Goal: Find specific page/section: Find specific page/section

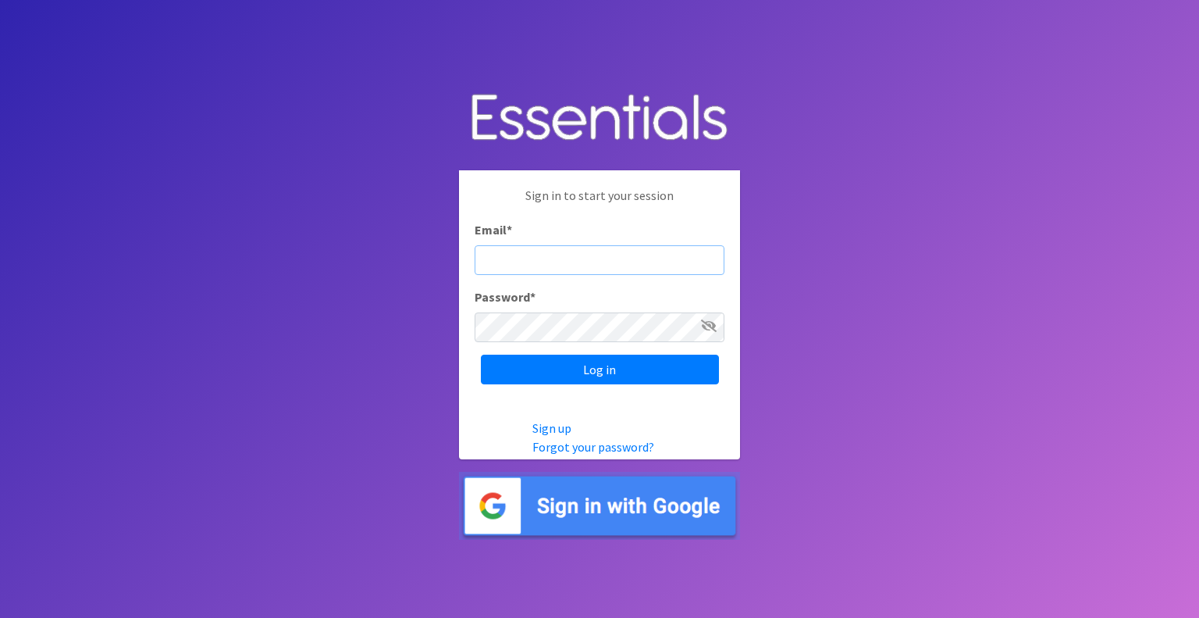
click at [481, 354] on input "Log in" at bounding box center [600, 369] width 238 height 30
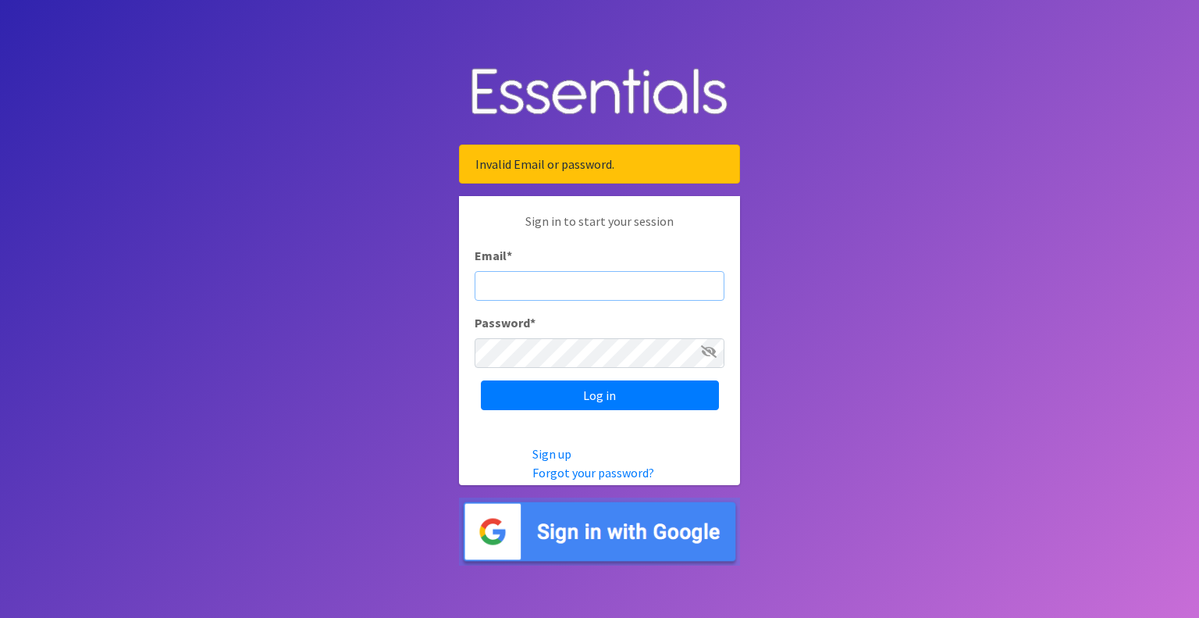
type input "mobile@miamidiaperbank.com"
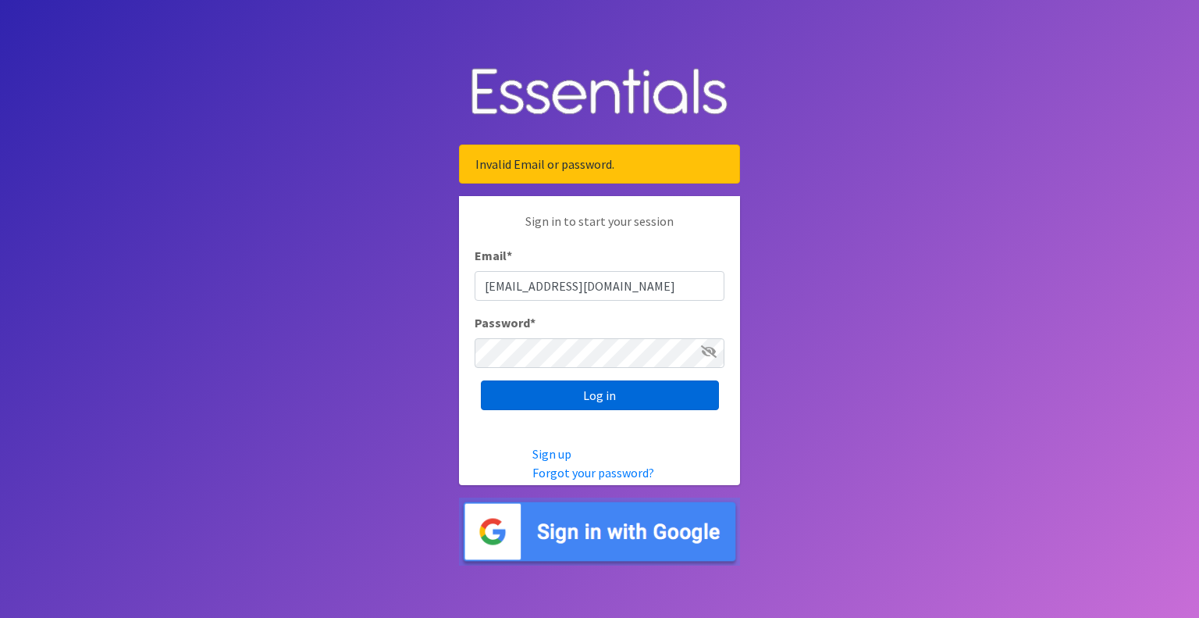
click at [670, 408] on input "Log in" at bounding box center [600, 395] width 238 height 30
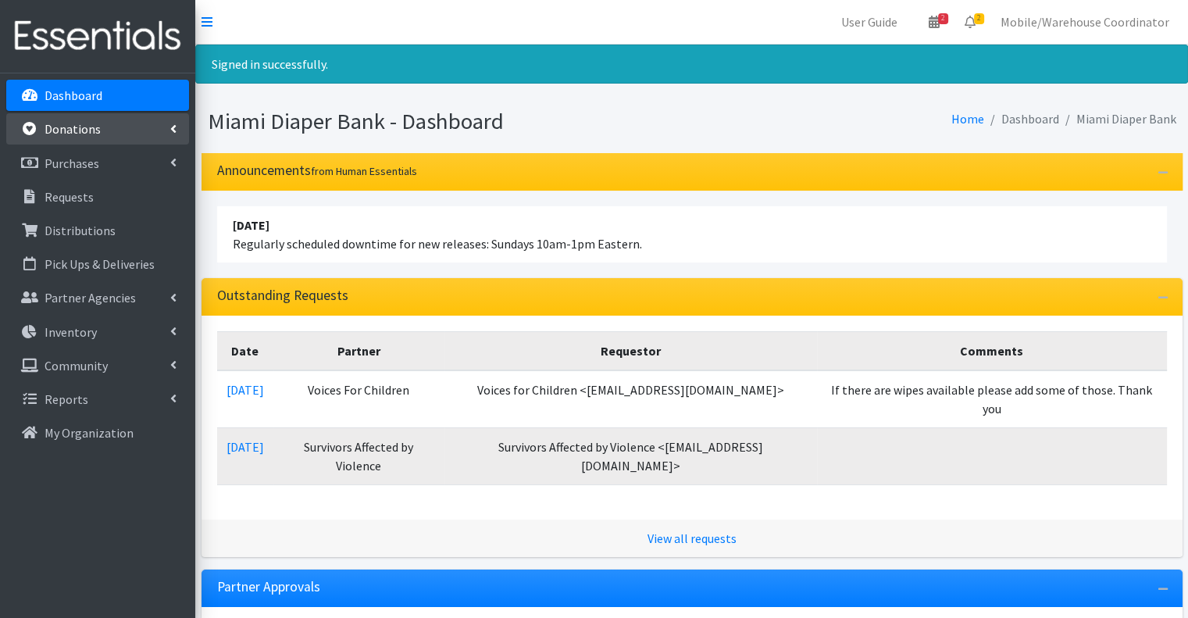
click at [94, 144] on link "Donations" at bounding box center [97, 128] width 183 height 31
click at [125, 136] on link "Donations" at bounding box center [97, 128] width 183 height 31
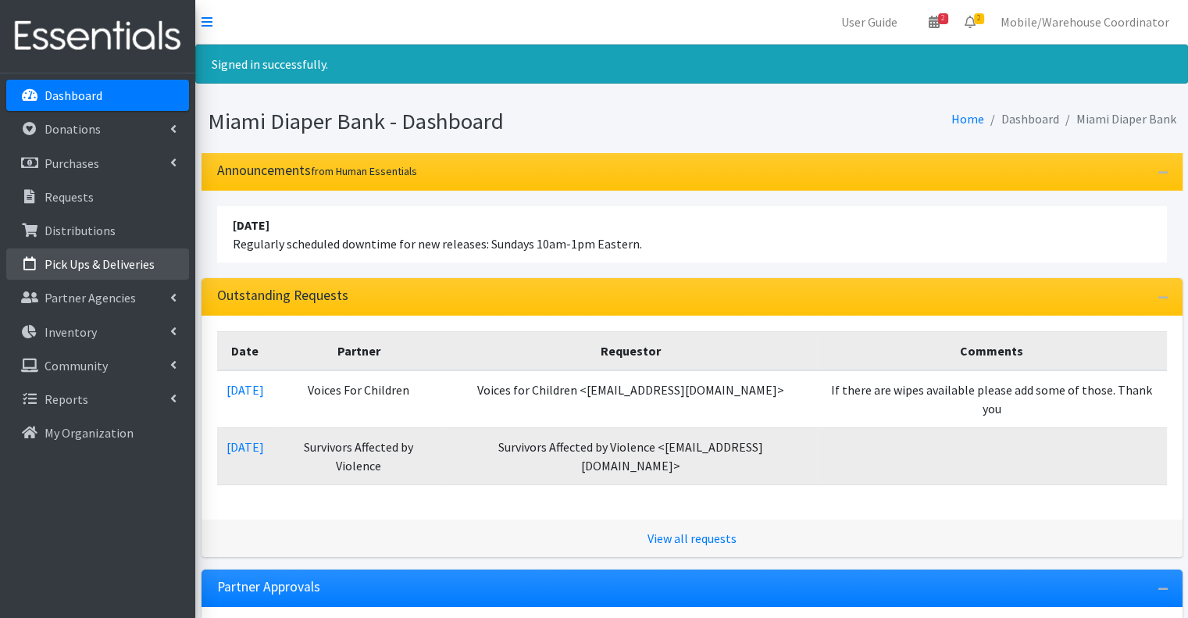
click at [72, 270] on p "Pick Ups & Deliveries" at bounding box center [100, 264] width 110 height 16
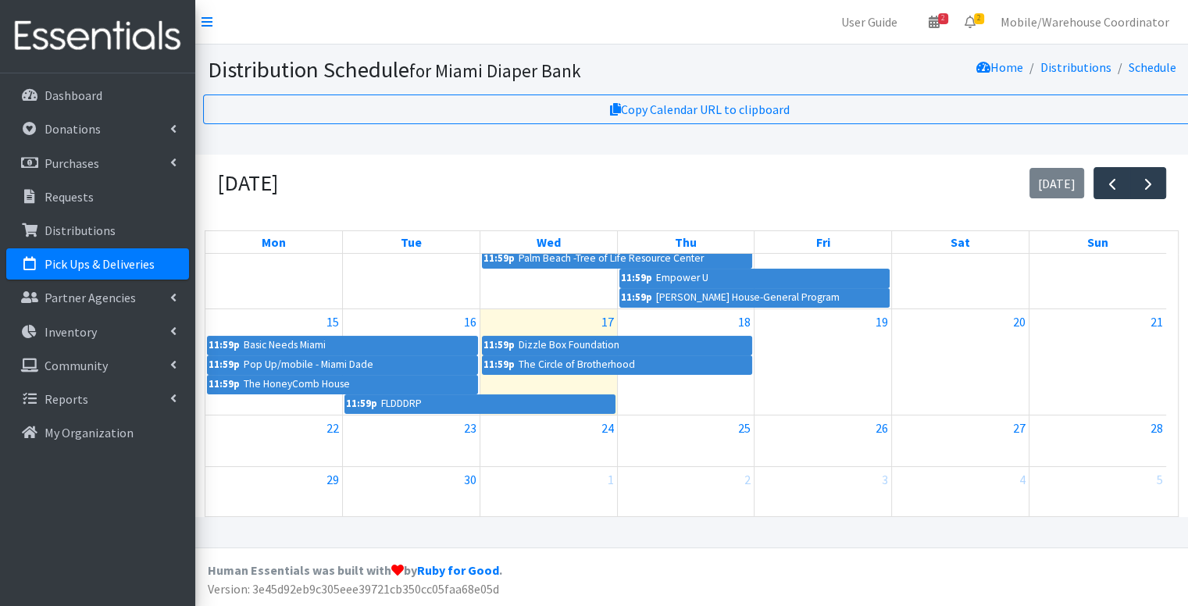
scroll to position [258, 0]
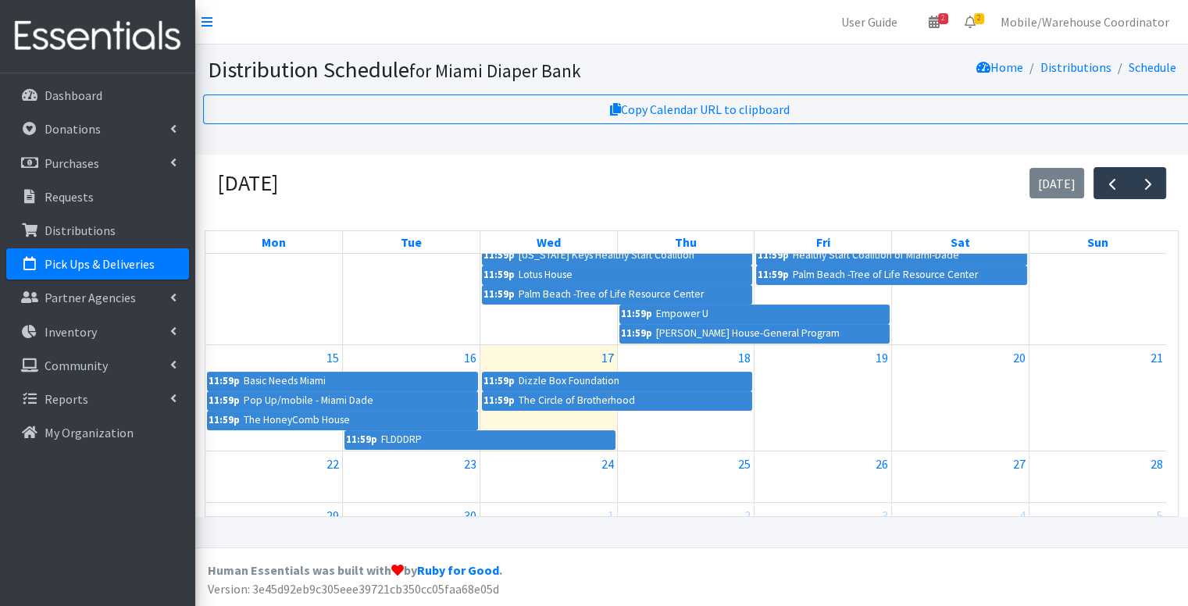
click at [440, 155] on div "September 2025 today" at bounding box center [692, 183] width 974 height 57
